Goal: Task Accomplishment & Management: Use online tool/utility

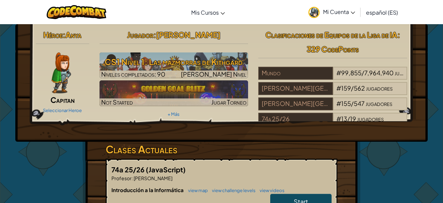
click at [422, 151] on div "Héroe : [PERSON_NAME] Seleccionar Heroe Jugador : [PERSON_NAME] CS1 Nivel 1: La…" at bounding box center [221, 179] width 443 height 311
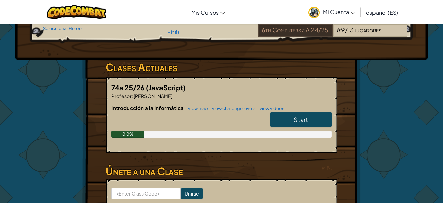
scroll to position [83, 0]
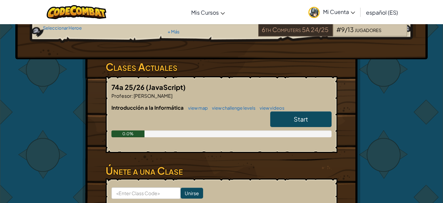
click at [314, 117] on link "Start" at bounding box center [300, 120] width 61 height 16
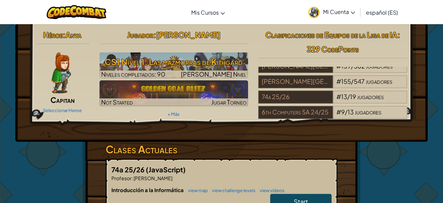
select select "es-ES"
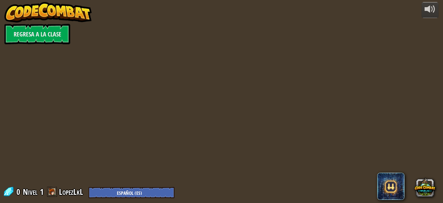
select select "es-ES"
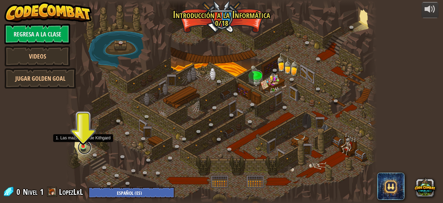
click at [85, 147] on link at bounding box center [85, 148] width 14 height 14
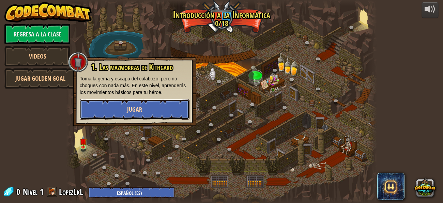
click at [105, 108] on button "Jugar" at bounding box center [135, 109] width 110 height 20
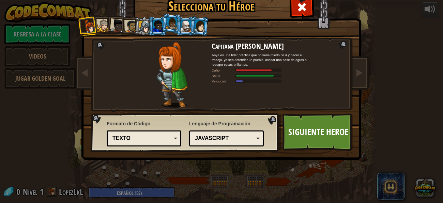
click at [241, 137] on div "JavaScript" at bounding box center [224, 139] width 59 height 8
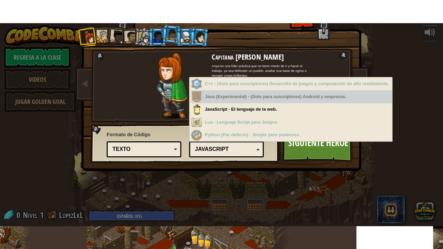
scroll to position [11, 0]
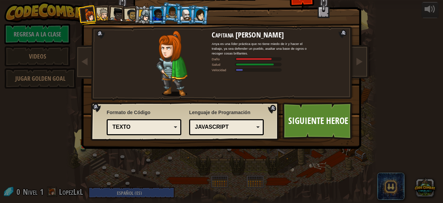
click at [245, 162] on div "Selecciona tu Héroe 0 Capitana [PERSON_NAME] Anya es una líder práctica que no …" at bounding box center [222, 91] width 280 height 224
click at [102, 13] on div at bounding box center [103, 14] width 13 height 13
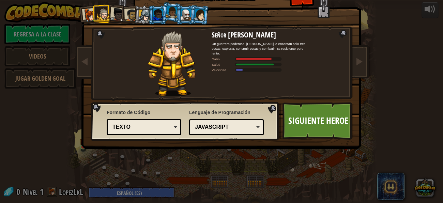
click at [113, 13] on div at bounding box center [117, 15] width 14 height 14
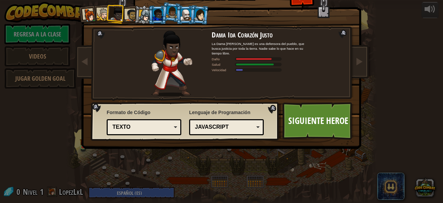
click at [128, 15] on div at bounding box center [131, 15] width 13 height 13
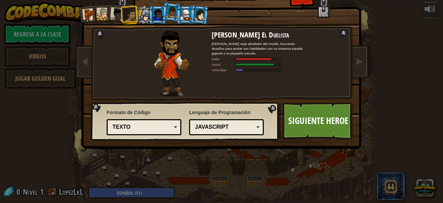
click at [154, 17] on div at bounding box center [158, 14] width 11 height 11
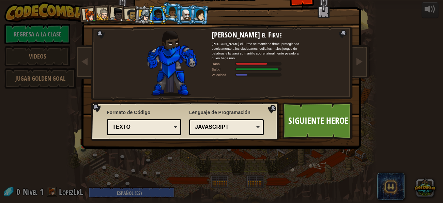
click at [176, 14] on div at bounding box center [172, 12] width 12 height 12
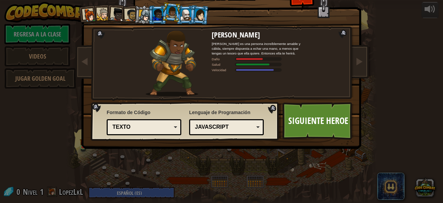
click at [189, 15] on div at bounding box center [186, 14] width 11 height 11
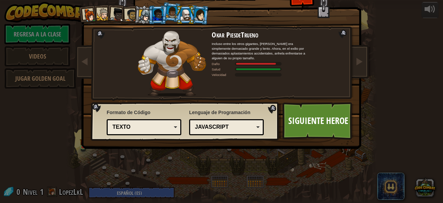
click at [201, 16] on div at bounding box center [199, 15] width 11 height 12
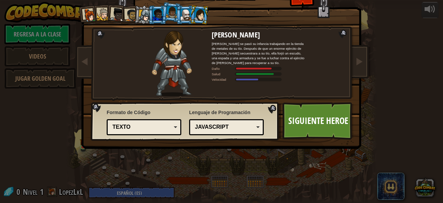
click at [100, 13] on div at bounding box center [103, 14] width 13 height 13
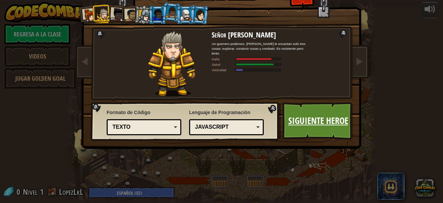
click at [314, 125] on link "Siguiente Heroe" at bounding box center [318, 121] width 71 height 38
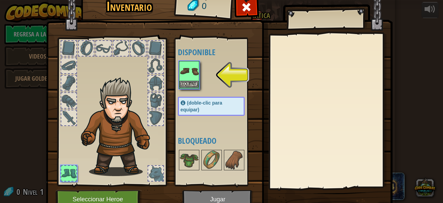
click at [191, 78] on img at bounding box center [189, 71] width 19 height 19
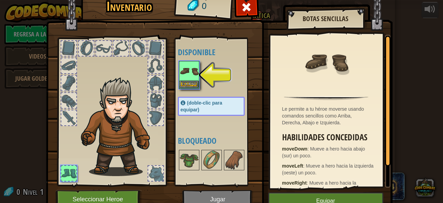
click at [188, 71] on img at bounding box center [189, 71] width 19 height 19
click at [189, 84] on button "Equipar" at bounding box center [189, 84] width 19 height 7
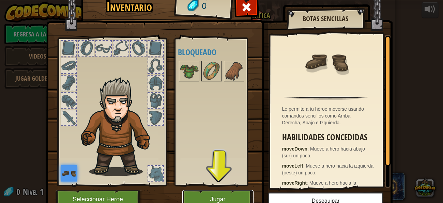
click at [225, 195] on button "Jugar" at bounding box center [217, 199] width 71 height 19
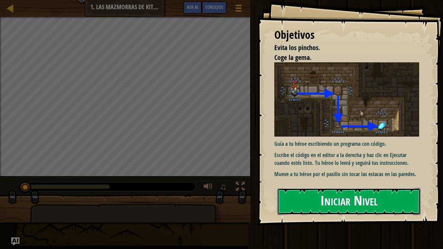
click at [342, 203] on button "Iniciar Nivel" at bounding box center [350, 201] width 144 height 27
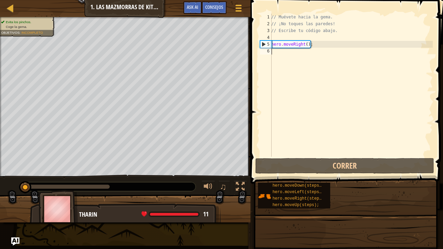
click at [342, 203] on div "hero.moveDown(steps); hero.moveLeft(steps); hero.moveRight(steps); hero.moveUp(…" at bounding box center [348, 195] width 181 height 27
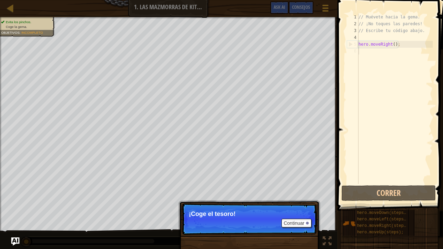
click at [235, 203] on p "Continuar ¡Coge el tesoro!" at bounding box center [249, 219] width 135 height 31
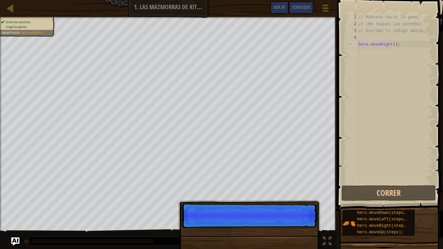
scroll to position [3, 0]
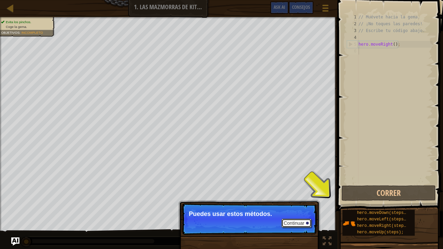
click at [304, 203] on button "Continuar" at bounding box center [297, 223] width 30 height 9
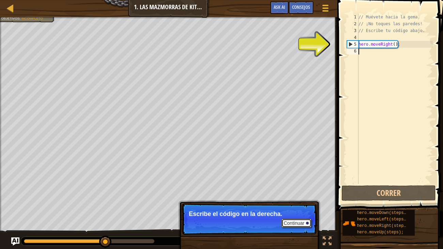
click at [304, 203] on button "Continuar" at bounding box center [297, 223] width 30 height 9
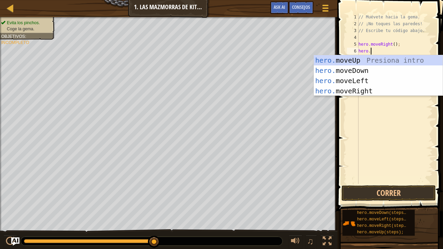
scroll to position [3, 0]
type textarea "hero."
click at [354, 72] on div "hero. moveUp Presiona intro hero. moveDown Presiona intro hero. moveLeft Presio…" at bounding box center [378, 85] width 129 height 61
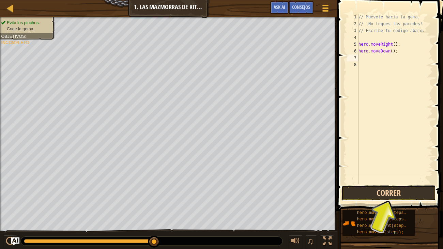
click at [362, 195] on button "Correr" at bounding box center [389, 194] width 94 height 16
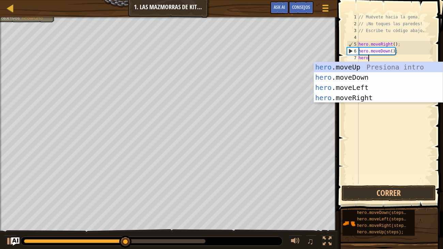
type textarea "hero."
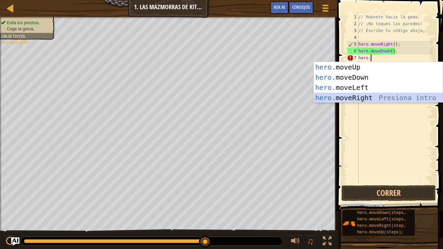
click at [341, 99] on div "hero. moveUp Presiona intro hero. moveDown Presiona intro hero. moveLeft Presio…" at bounding box center [378, 92] width 129 height 61
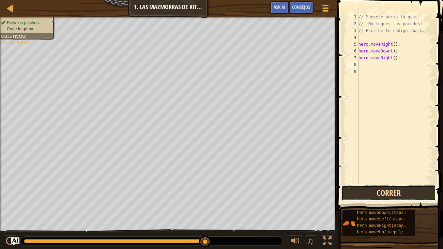
click at [392, 193] on button "Correr" at bounding box center [389, 194] width 94 height 16
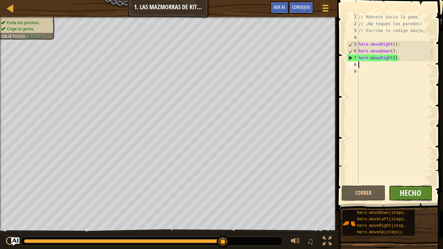
click at [401, 191] on span "Hecho" at bounding box center [410, 193] width 21 height 11
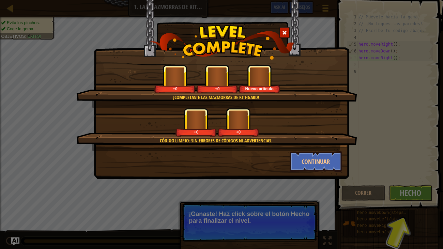
click at [412, 193] on div "¡Completaste las Mazmorras de Kithgard! +0 +0 Nuevo artículo Código limpio: sin…" at bounding box center [221, 124] width 443 height 249
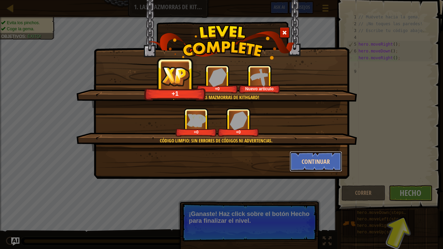
click at [315, 161] on button "Continuar" at bounding box center [316, 161] width 53 height 20
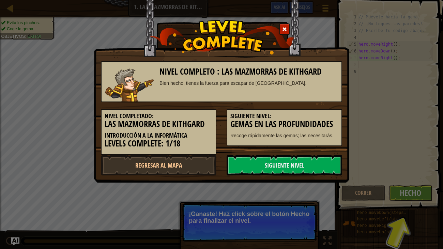
click at [316, 162] on link "Siguiente nivel" at bounding box center [285, 165] width 116 height 20
click at [318, 163] on link "Siguiente nivel" at bounding box center [285, 165] width 116 height 20
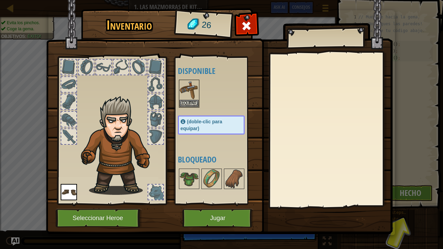
click at [237, 157] on h4 "Bloqueado" at bounding box center [218, 159] width 80 height 9
click at [193, 176] on img at bounding box center [189, 178] width 19 height 19
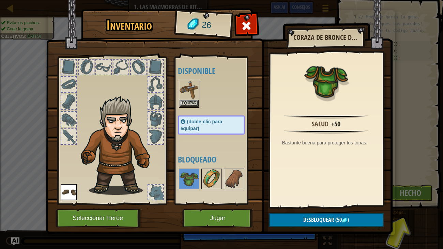
click at [213, 180] on img at bounding box center [211, 178] width 19 height 19
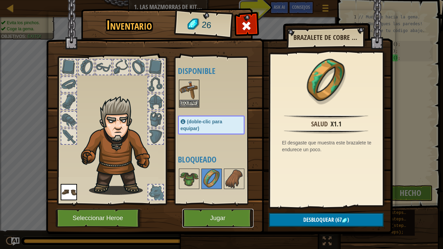
click at [204, 203] on button "Jugar" at bounding box center [217, 218] width 71 height 19
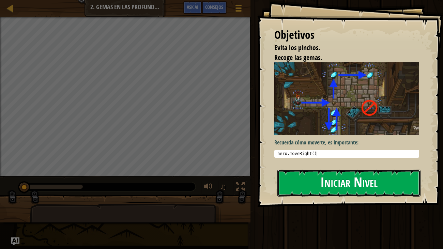
click at [315, 189] on button "Iniciar Nivel" at bounding box center [350, 183] width 144 height 27
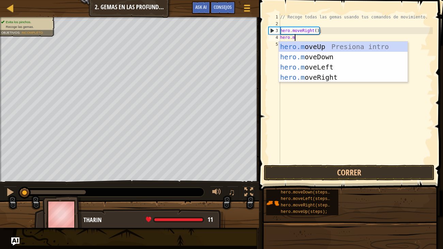
scroll to position [3, 1]
type textarea "[DOMAIN_NAME]"
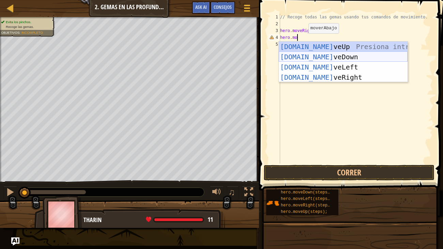
click at [315, 56] on div "[DOMAIN_NAME] veUp Presiona intro [DOMAIN_NAME] veDown Presiona intro [DOMAIN_N…" at bounding box center [343, 72] width 129 height 61
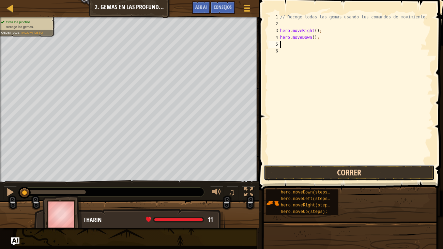
click at [329, 170] on button "Correr" at bounding box center [349, 173] width 171 height 16
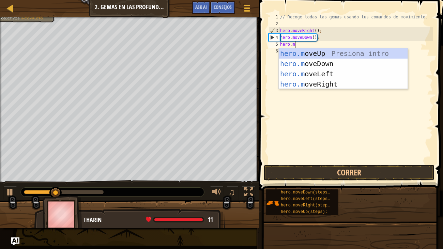
scroll to position [3, 1]
type textarea "[DOMAIN_NAME]"
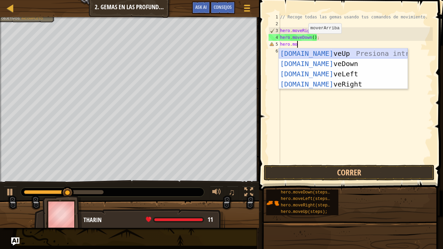
click at [316, 51] on div "[DOMAIN_NAME] veUp Presiona intro [DOMAIN_NAME] veDown Presiona intro [DOMAIN_N…" at bounding box center [343, 78] width 129 height 61
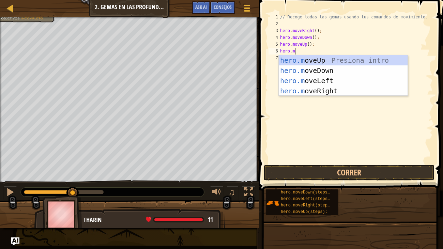
type textarea "[DOMAIN_NAME]"
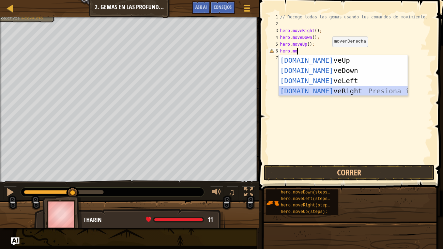
click at [332, 90] on div "[DOMAIN_NAME] veUp Presiona intro [DOMAIN_NAME] veDown Presiona intro [DOMAIN_N…" at bounding box center [343, 85] width 129 height 61
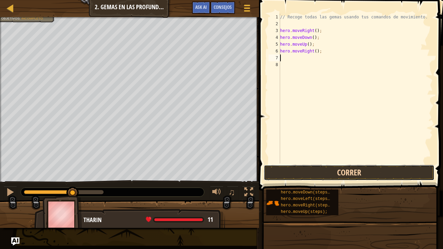
click at [321, 172] on button "Correr" at bounding box center [349, 173] width 171 height 16
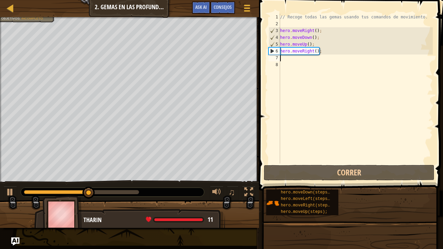
click at [333, 54] on div "// Recoge todas las gemas usando tus comandos de movimiento. hero . moveRight (…" at bounding box center [356, 96] width 154 height 164
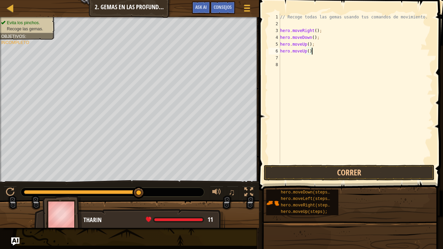
scroll to position [3, 2]
type textarea "hero.moveUp();"
click at [341, 172] on button "Correr" at bounding box center [349, 173] width 171 height 16
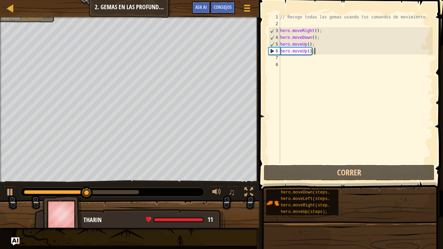
click at [314, 61] on div "// Recoge todas las gemas usando tus comandos de movimiento. hero . moveRight (…" at bounding box center [356, 96] width 154 height 164
click at [312, 60] on div "// Recoge todas las gemas usando tus comandos de movimiento. hero . moveRight (…" at bounding box center [356, 96] width 154 height 164
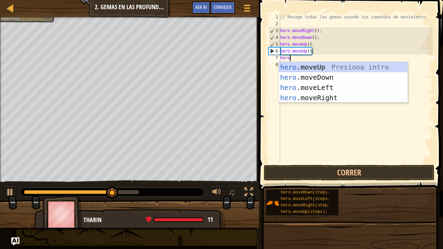
scroll to position [3, 0]
type textarea "hero"
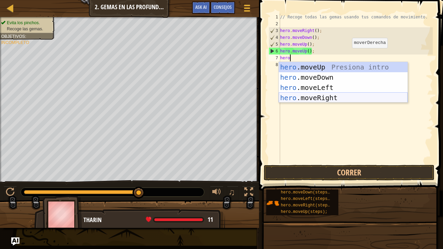
click at [345, 95] on div "hero .moveUp Presiona intro hero .moveDown Presiona intro hero .moveLeft Presio…" at bounding box center [343, 92] width 129 height 61
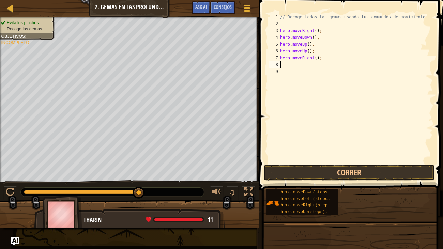
click at [308, 62] on div "// Recoge todas las gemas usando tus comandos de movimiento. hero . moveRight (…" at bounding box center [356, 96] width 154 height 164
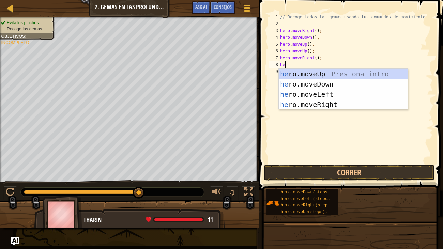
type textarea "h"
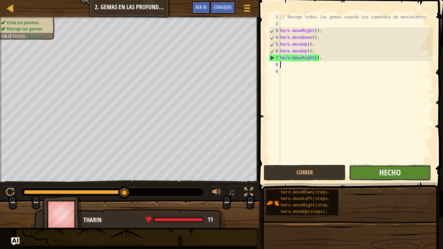
click at [382, 170] on span "Hecho" at bounding box center [390, 172] width 21 height 11
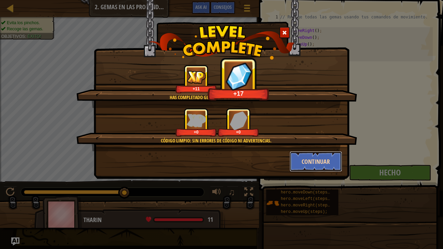
click at [324, 160] on button "Continuar" at bounding box center [316, 161] width 53 height 20
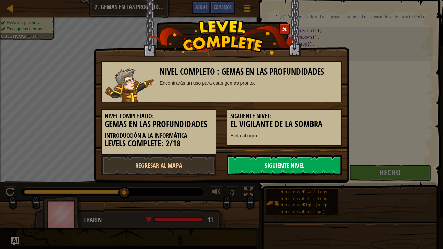
click at [274, 170] on link "Siguiente nivel" at bounding box center [285, 165] width 116 height 20
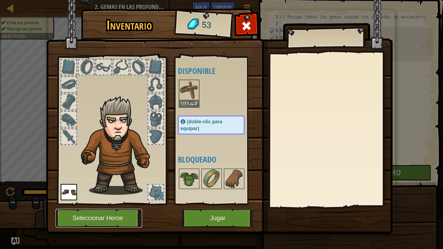
click at [94, 203] on button "Seleccionar Heroe" at bounding box center [99, 218] width 87 height 19
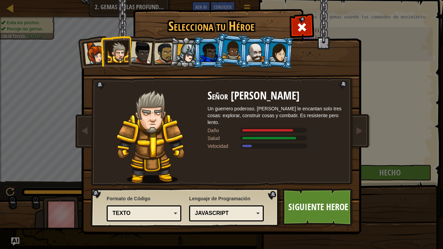
click at [253, 55] on div at bounding box center [256, 52] width 18 height 18
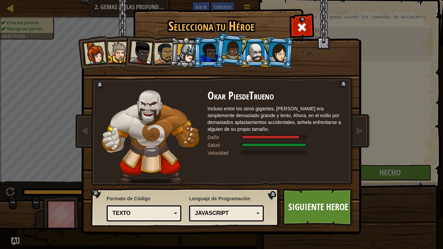
click at [178, 53] on div at bounding box center [186, 53] width 19 height 19
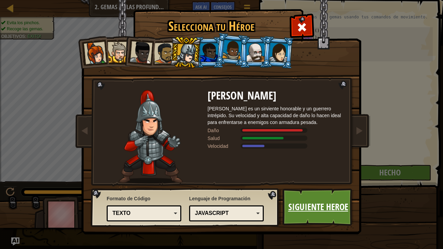
click at [303, 203] on link "Siguiente Heroe" at bounding box center [318, 208] width 71 height 38
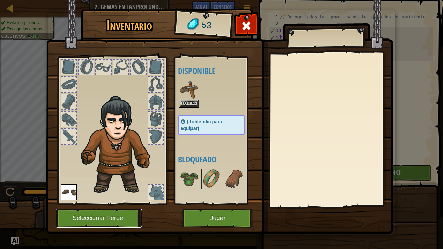
click at [119, 203] on button "Seleccionar Heroe" at bounding box center [99, 218] width 87 height 19
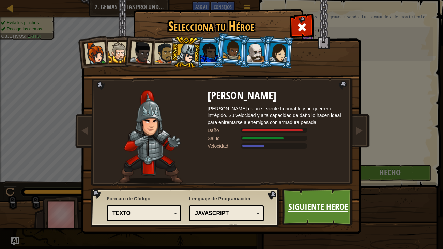
click at [315, 203] on link "Siguiente Heroe" at bounding box center [318, 208] width 71 height 38
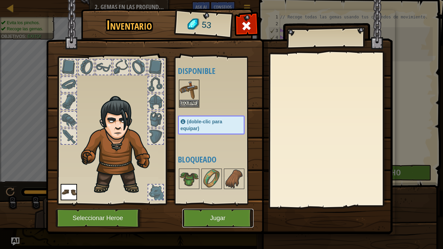
click at [220, 203] on button "Jugar" at bounding box center [217, 218] width 71 height 19
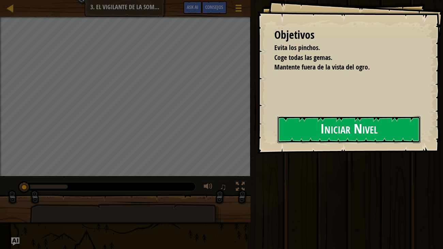
click at [306, 135] on button "Iniciar Nivel" at bounding box center [350, 129] width 144 height 27
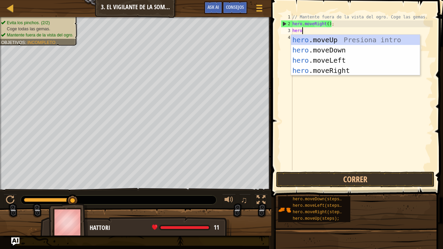
scroll to position [3, 0]
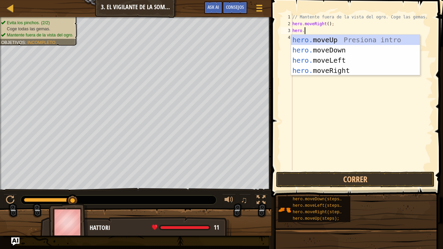
type textarea "hero.m"
click at [317, 39] on div "hero.m oveUp Presiona intro hero.m oveDown Presiona intro hero.m oveLeft Presio…" at bounding box center [355, 65] width 129 height 61
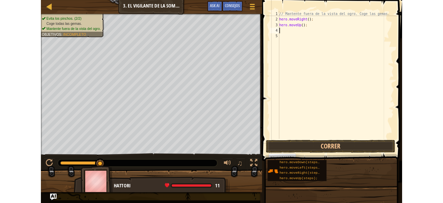
scroll to position [3, 0]
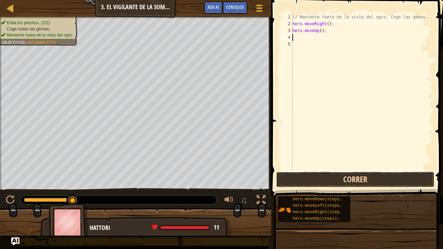
click at [334, 178] on button "Correr" at bounding box center [355, 180] width 159 height 16
